Goal: Information Seeking & Learning: Learn about a topic

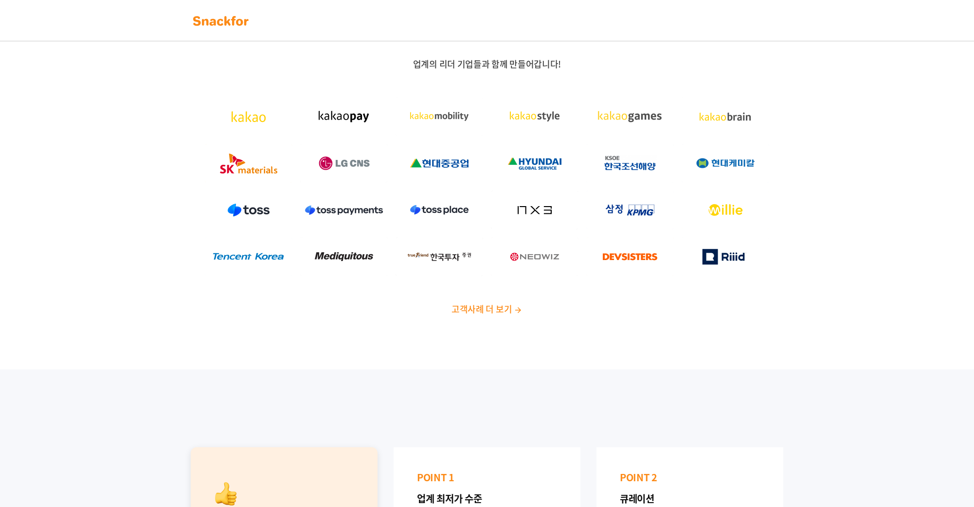
click at [166, 133] on div "업계의 리더 기업들과 함께 만들어갑니다! 고객사례 더 보기" at bounding box center [487, 191] width 974 height 358
click at [699, 7] on nav at bounding box center [487, 20] width 974 height 41
click at [741, 18] on div at bounding box center [487, 20] width 608 height 21
click at [697, 15] on div at bounding box center [487, 20] width 608 height 21
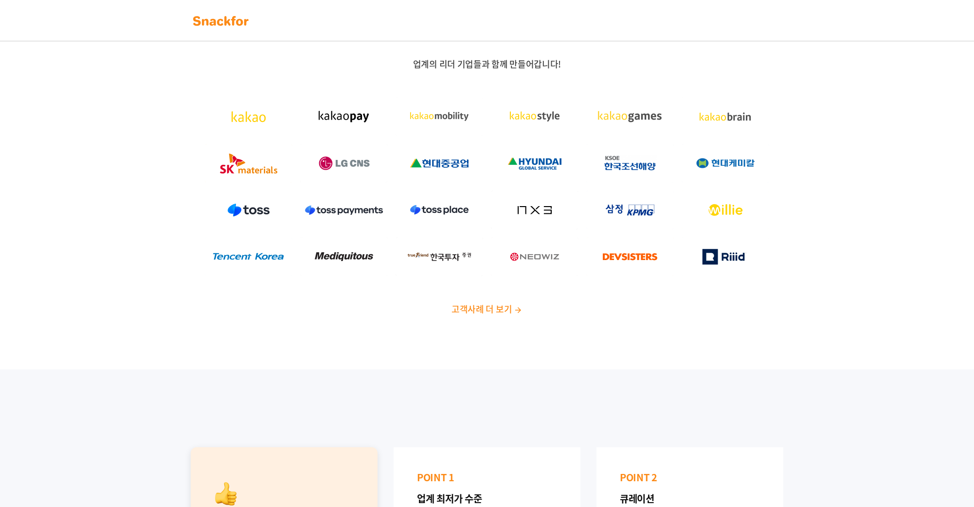
click at [733, 18] on div at bounding box center [487, 20] width 608 height 21
click at [483, 315] on span "고객사례 더 보기" at bounding box center [481, 308] width 60 height 13
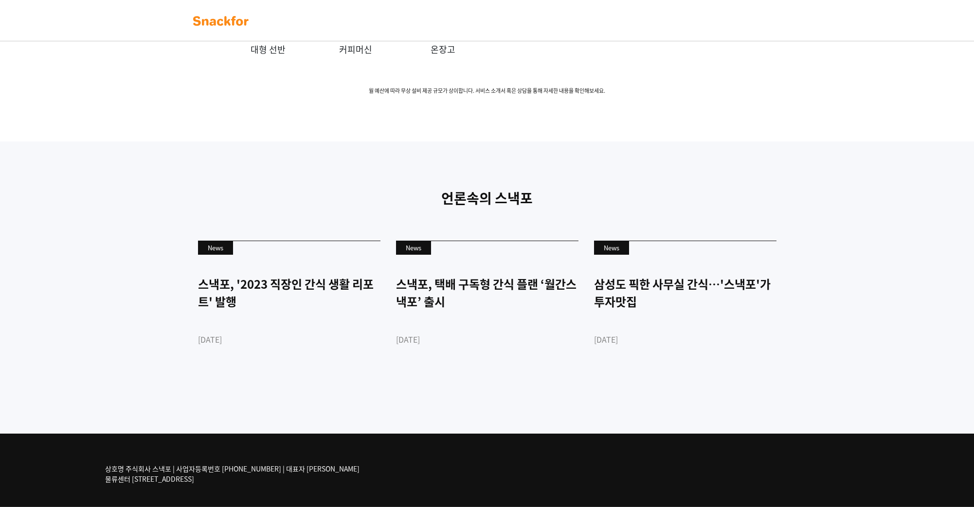
scroll to position [2226, 0]
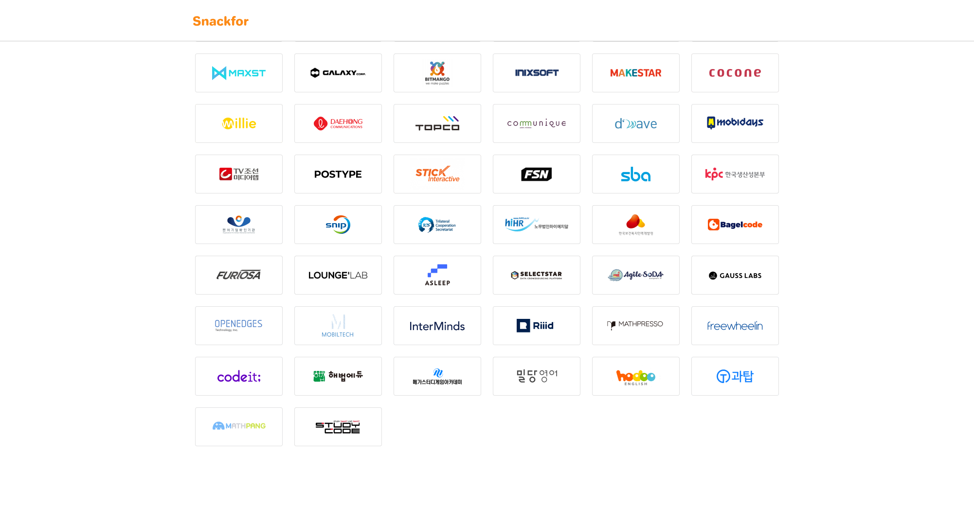
scroll to position [1174, 0]
